Goal: Task Accomplishment & Management: Use online tool/utility

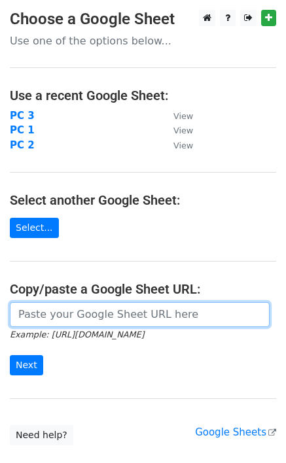
click at [105, 316] on input "url" at bounding box center [139, 314] width 259 height 25
paste input "https://docs.google.com/spreadsheets/d/1u9pVzMW1QE_soZlGmDOOHKo7obvCGS2BYk2pdJQ…"
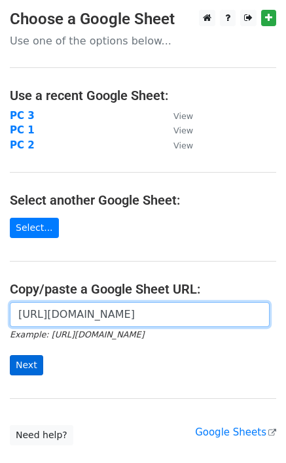
type input "https://docs.google.com/spreadsheets/d/1u9pVzMW1QE_soZlGmDOOHKo7obvCGS2BYk2pdJQ…"
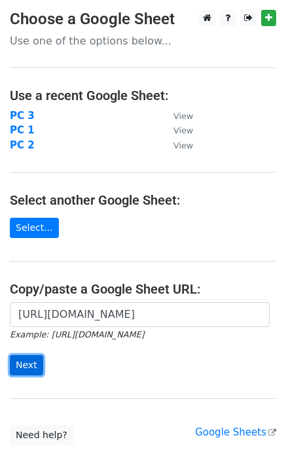
scroll to position [0, 0]
click at [22, 357] on input "Next" at bounding box center [26, 365] width 33 height 20
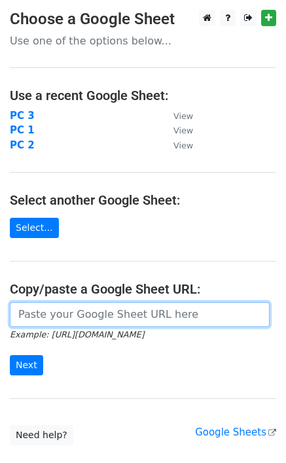
click at [50, 312] on input "url" at bounding box center [139, 314] width 259 height 25
type input "https://docs.google.com/spreadsheets/d/1Xh6Co7tcOs9YcOn-iA_3prCuCeYGP232qK7HSSd…"
click at [87, 322] on input "https://docs.google.com/spreadsheets/d/1Xh6Co7tcOs9YcOn-iA_3prCuCeYGP232qK7HSSd…" at bounding box center [139, 314] width 259 height 25
paste input "https://docs.google.com/spreadsheets/d/1u9pVzMW1QE_soZlGmDOOHKo7obvCGS2BYk2pdJQ…"
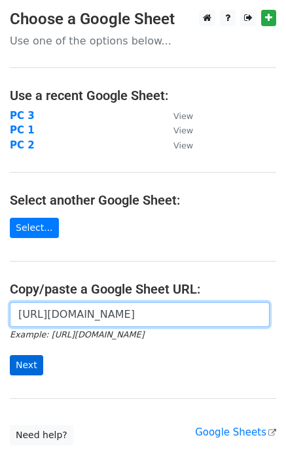
type input "https://docs.google.com/spreadsheets/d/1u9pVzMW1QE_soZlGmDOOHKo7obvCGS2BYk2pdJQ…"
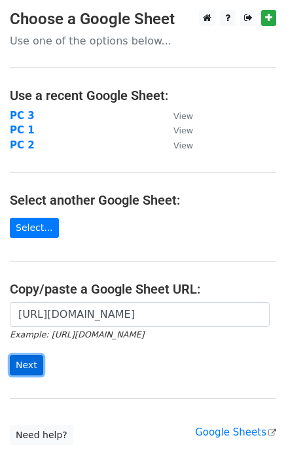
click at [21, 361] on input "Next" at bounding box center [26, 365] width 33 height 20
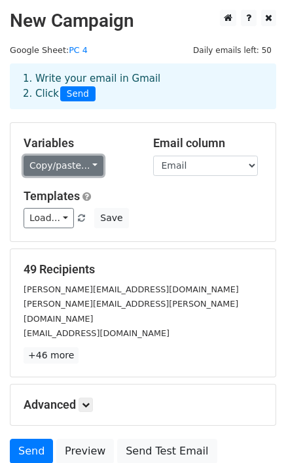
click at [52, 165] on link "Copy/paste..." at bounding box center [64, 166] width 80 height 20
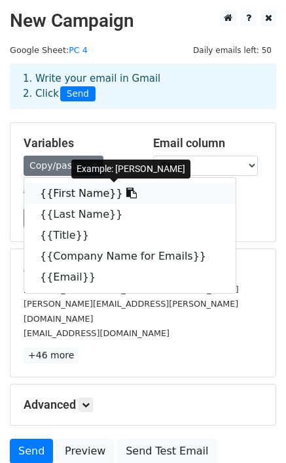
click at [126, 191] on icon at bounding box center [131, 193] width 10 height 10
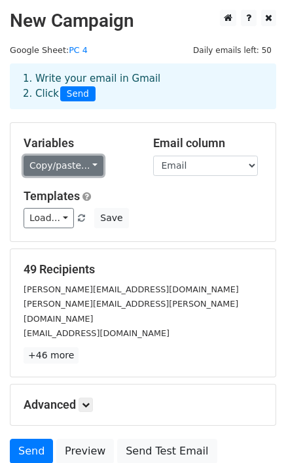
click at [47, 168] on link "Copy/paste..." at bounding box center [64, 166] width 80 height 20
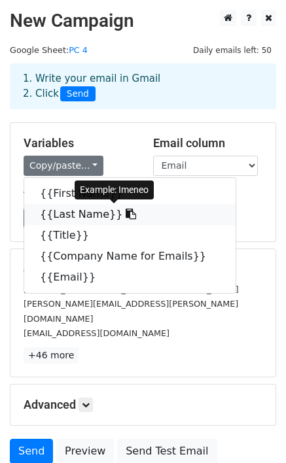
click at [125, 215] on icon at bounding box center [130, 213] width 10 height 10
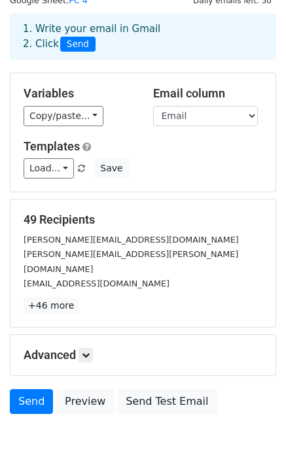
scroll to position [97, 0]
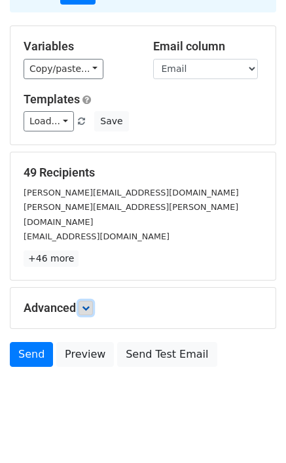
click at [90, 304] on icon at bounding box center [86, 308] width 8 height 8
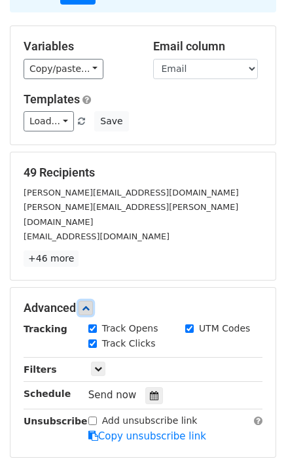
scroll to position [225, 0]
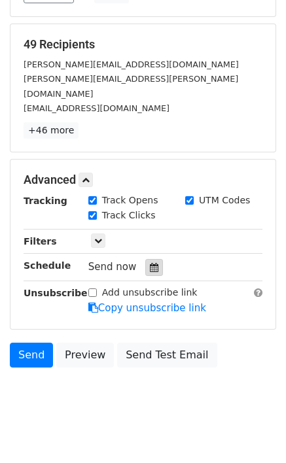
click at [152, 259] on div at bounding box center [154, 267] width 18 height 17
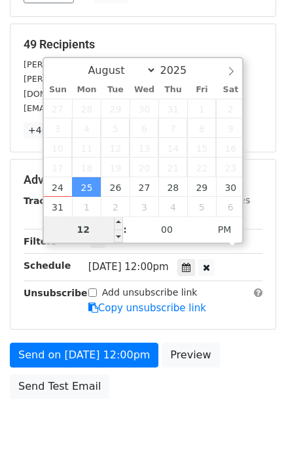
click at [87, 229] on input "12" at bounding box center [84, 229] width 80 height 26
type input "2025-08-25 11:00"
type input "11"
click at [121, 235] on span at bounding box center [118, 235] width 9 height 13
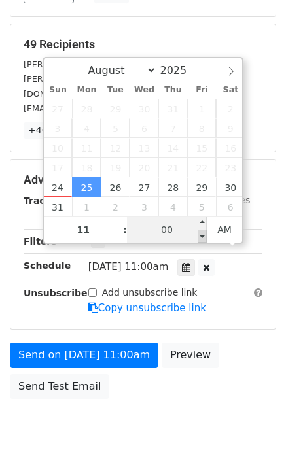
type input "2025-08-25 10:55"
type input "10"
type input "55"
click at [203, 235] on span at bounding box center [201, 235] width 9 height 13
type input "2025-08-25 11:00"
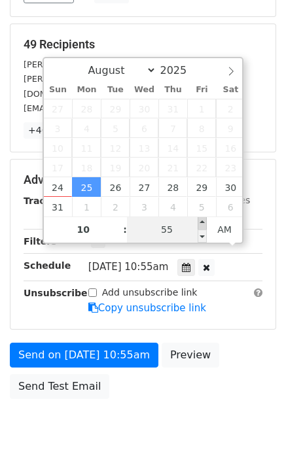
type input "11"
type input "00"
click at [201, 225] on span at bounding box center [201, 222] width 9 height 13
type input "2025-09-05 11:00"
select select "8"
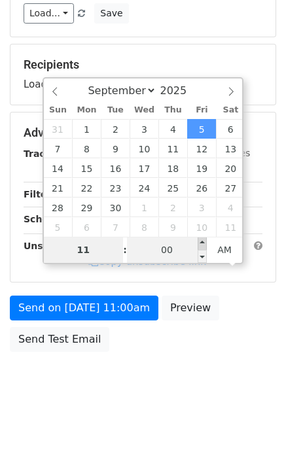
scroll to position [204, 0]
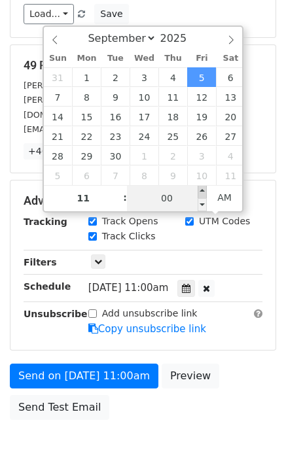
type input "2025-09-05 11:05"
type input "05"
click at [203, 197] on span at bounding box center [201, 191] width 9 height 13
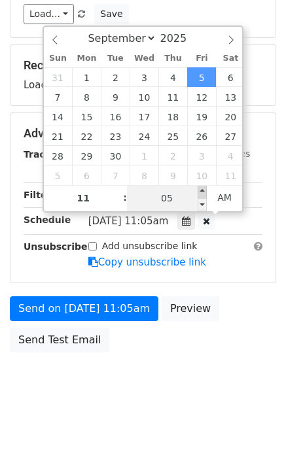
type input "2025-09-05 11:10"
type input "10"
click at [203, 195] on span at bounding box center [201, 191] width 9 height 13
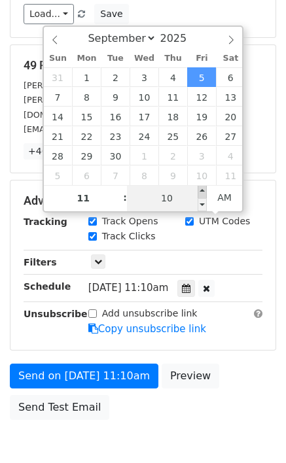
type input "2025-09-05 11:15"
type input "15"
click at [203, 195] on span at bounding box center [201, 191] width 9 height 13
type input "2025-09-05 11:20"
type input "20"
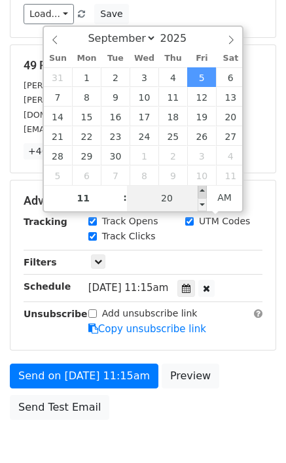
click at [203, 195] on span at bounding box center [201, 191] width 9 height 13
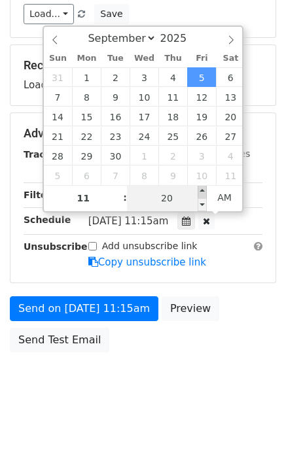
type input "2025-09-05 11:25"
type input "25"
click at [203, 195] on span at bounding box center [201, 191] width 9 height 13
type input "2025-09-05 11:30"
type input "30"
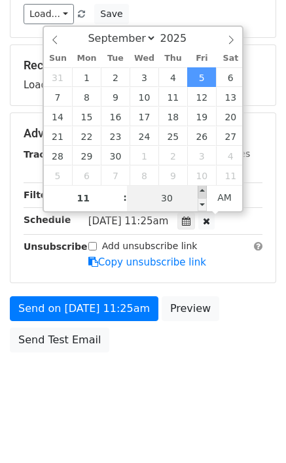
click at [203, 195] on span at bounding box center [201, 191] width 9 height 13
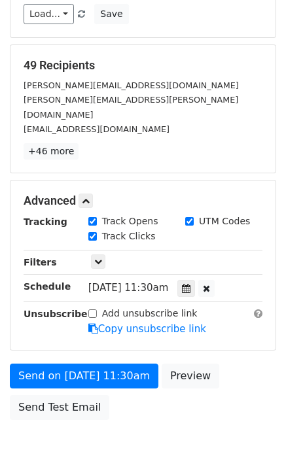
click at [258, 369] on div "Send on Sep 5 at 11:30am Preview Send Test Email" at bounding box center [143, 394] width 286 height 63
click at [180, 280] on div at bounding box center [186, 288] width 18 height 17
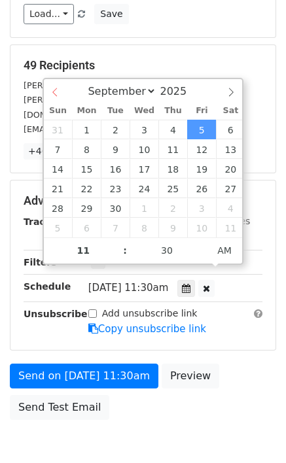
select select "7"
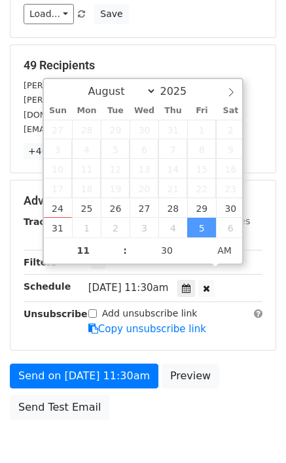
click at [50, 96] on div "August September October November December 2025" at bounding box center [143, 90] width 199 height 22
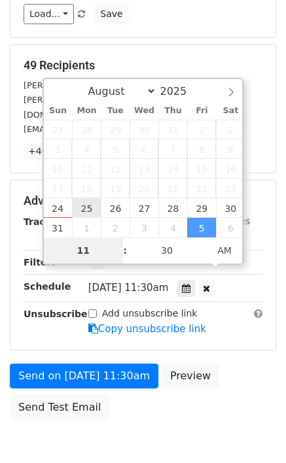
type input "2025-08-25 11:30"
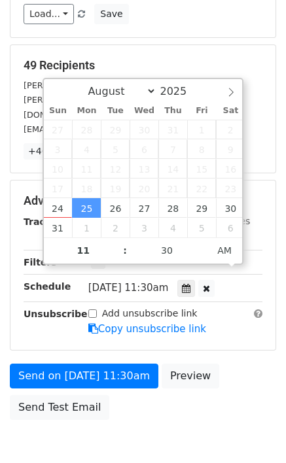
click at [246, 363] on div "Send on Aug 25 at 11:30am Preview Send Test Email" at bounding box center [143, 394] width 286 height 63
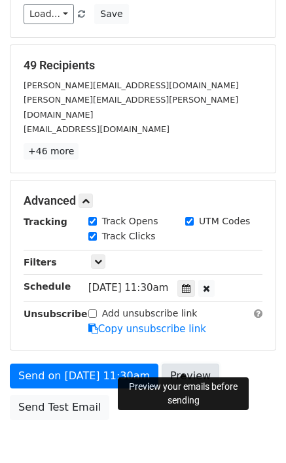
click at [174, 367] on link "Preview" at bounding box center [190, 375] width 58 height 25
click at [171, 367] on link "Preview" at bounding box center [190, 375] width 58 height 25
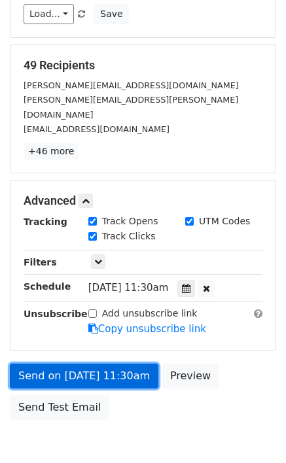
click at [92, 363] on link "Send on Aug 25 at 11:30am" at bounding box center [84, 375] width 148 height 25
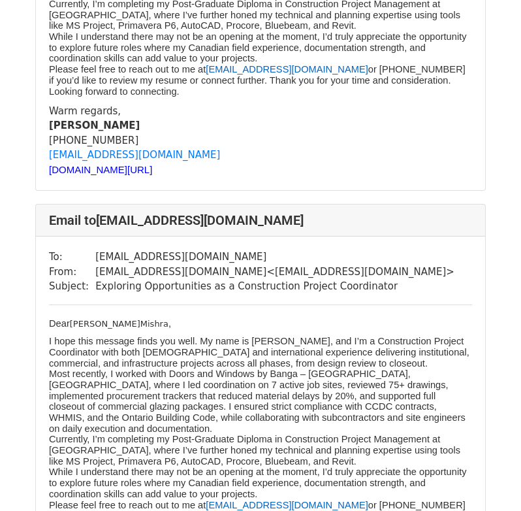
scroll to position [784, 0]
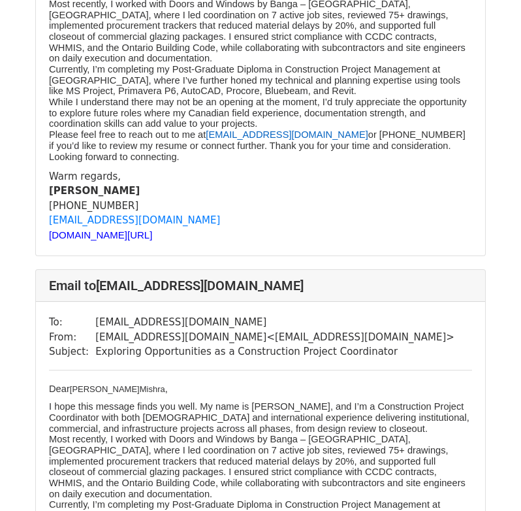
scroll to position [719, 0]
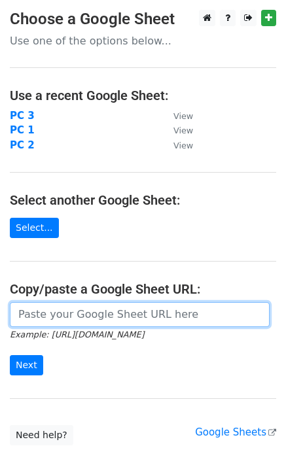
click at [32, 314] on input "url" at bounding box center [139, 314] width 259 height 25
paste input "[URL][DOMAIN_NAME]"
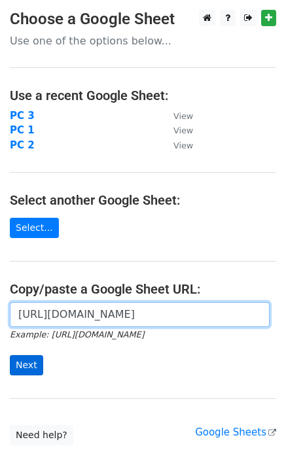
type input "[URL][DOMAIN_NAME]"
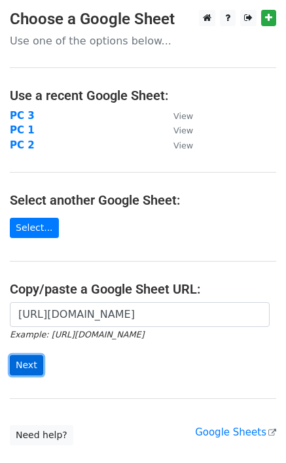
scroll to position [0, 0]
click at [21, 358] on input "Next" at bounding box center [26, 365] width 33 height 20
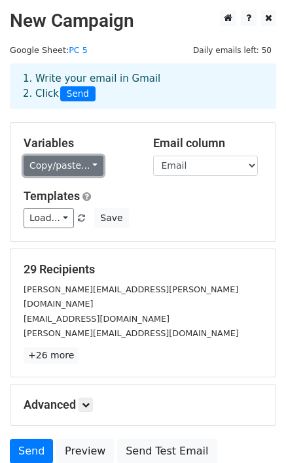
click at [76, 161] on link "Copy/paste..." at bounding box center [64, 166] width 80 height 20
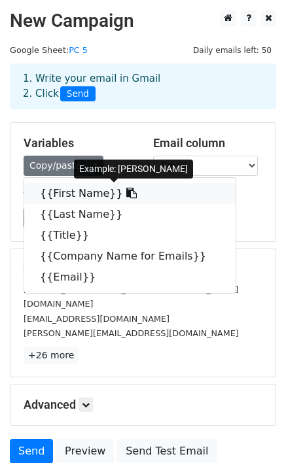
click at [126, 191] on icon at bounding box center [131, 193] width 10 height 10
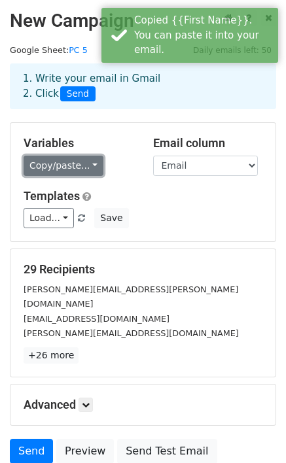
click at [85, 161] on link "Copy/paste..." at bounding box center [64, 166] width 80 height 20
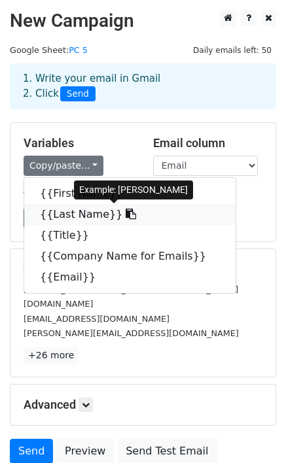
click at [125, 215] on icon at bounding box center [130, 213] width 10 height 10
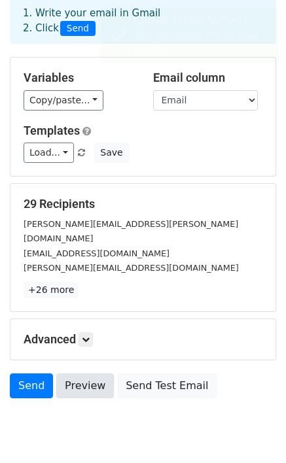
scroll to position [97, 0]
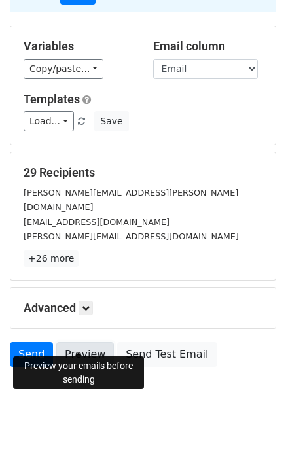
click at [67, 342] on link "Preview" at bounding box center [85, 354] width 58 height 25
click at [88, 301] on link at bounding box center [85, 308] width 14 height 14
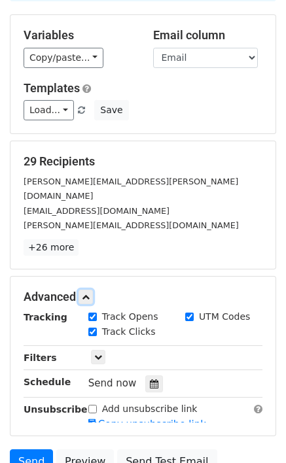
scroll to position [225, 0]
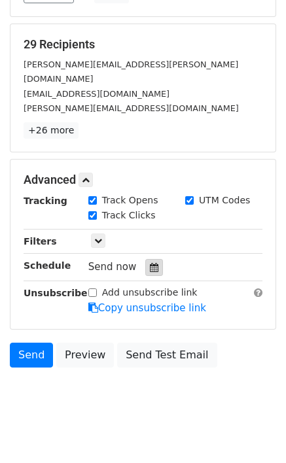
click at [148, 259] on div at bounding box center [154, 267] width 18 height 17
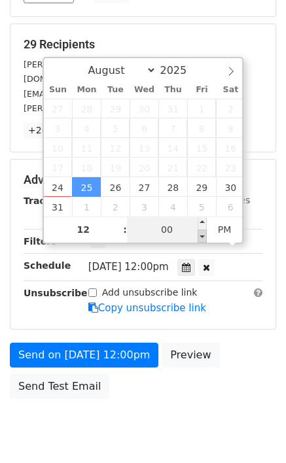
type input "2025-08-25 11:55"
type input "11"
type input "55"
click at [200, 233] on span at bounding box center [201, 235] width 9 height 13
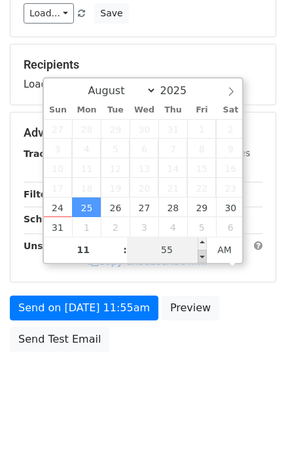
scroll to position [204, 0]
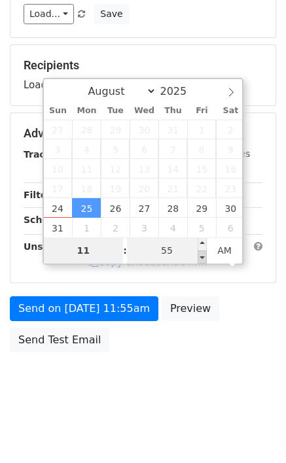
type input "2025-09-05 11:55"
select select "8"
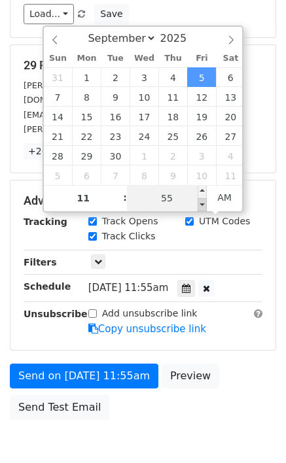
type input "2025-09-05 11:50"
type input "50"
click at [201, 202] on span at bounding box center [201, 204] width 9 height 13
type input "2025-09-05 11:45"
type input "45"
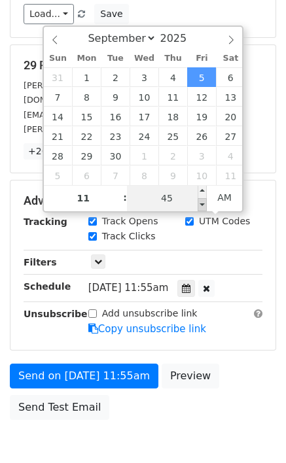
click at [201, 202] on span at bounding box center [201, 204] width 9 height 13
type input "2025-09-05 11:40"
type input "40"
click at [201, 202] on span at bounding box center [201, 204] width 9 height 13
type input "2025-09-05 11:35"
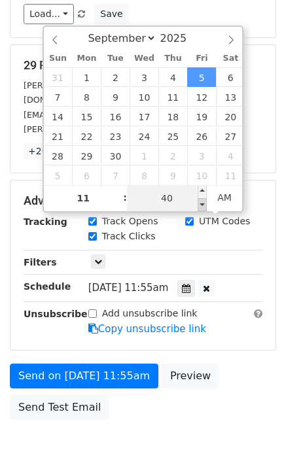
type input "35"
click at [201, 202] on span at bounding box center [201, 204] width 9 height 13
type input "2025-09-05 11:30"
type input "30"
click at [201, 202] on span at bounding box center [201, 204] width 9 height 13
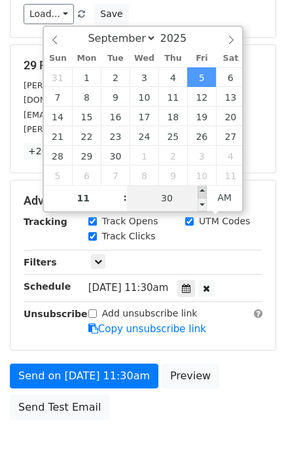
type input "2025-09-05 11:35"
type input "35"
click at [199, 189] on span at bounding box center [201, 191] width 9 height 13
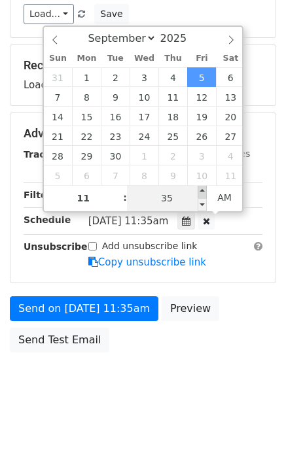
type input "2025-09-05 11:40"
type input "40"
click at [199, 189] on span at bounding box center [201, 191] width 9 height 13
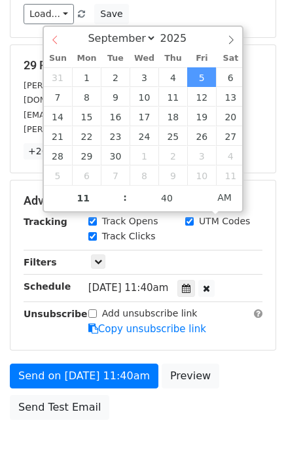
select select "7"
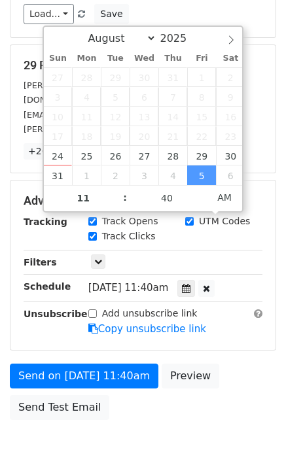
click at [57, 39] on div "August September October November December 2025" at bounding box center [143, 38] width 199 height 22
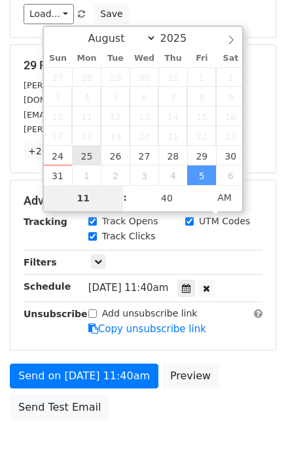
type input "2025-08-25 11:40"
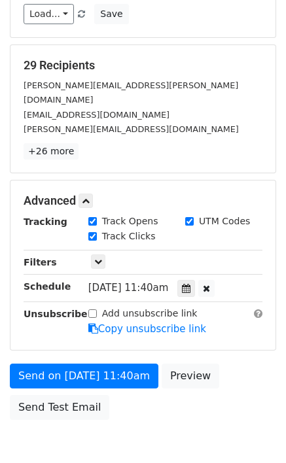
click at [167, 374] on body "New Campaign Daily emails left: 50 Google Sheet: PC 5 1. Write your email in Gm…" at bounding box center [143, 142] width 286 height 672
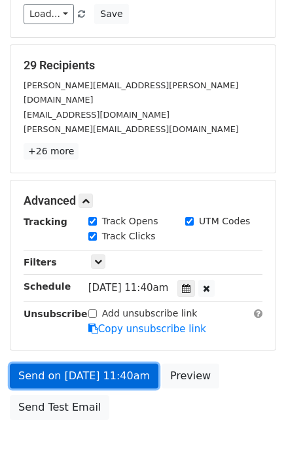
click at [44, 363] on link "Send on Aug 25 at 11:40am" at bounding box center [84, 375] width 148 height 25
